Goal: Obtain resource: Obtain resource

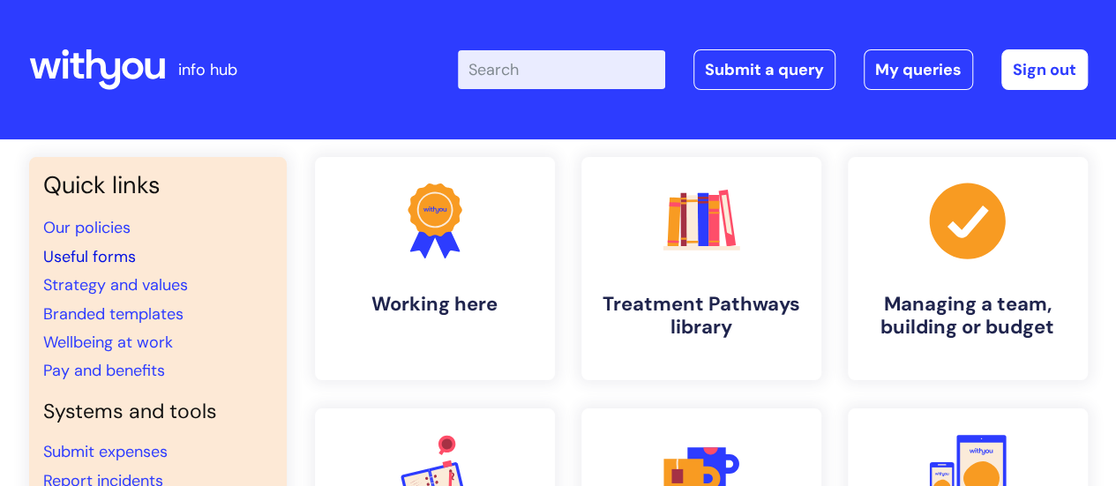
click at [104, 260] on link "Useful forms" at bounding box center [89, 256] width 93 height 21
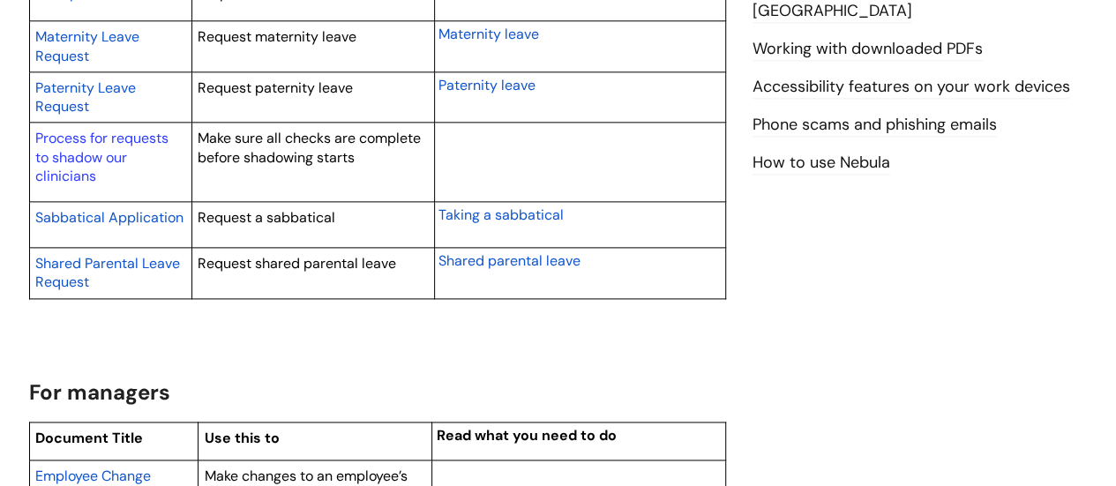
scroll to position [1422, 0]
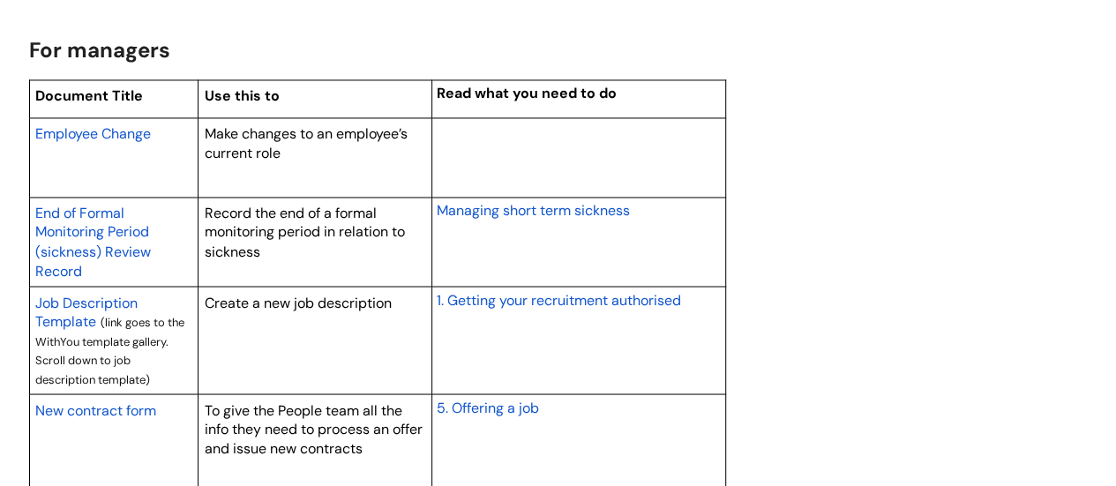
click at [102, 129] on span "Employee Change" at bounding box center [93, 133] width 116 height 19
click at [67, 133] on span "Employee Change" at bounding box center [93, 133] width 116 height 19
